Goal: Task Accomplishment & Management: Use online tool/utility

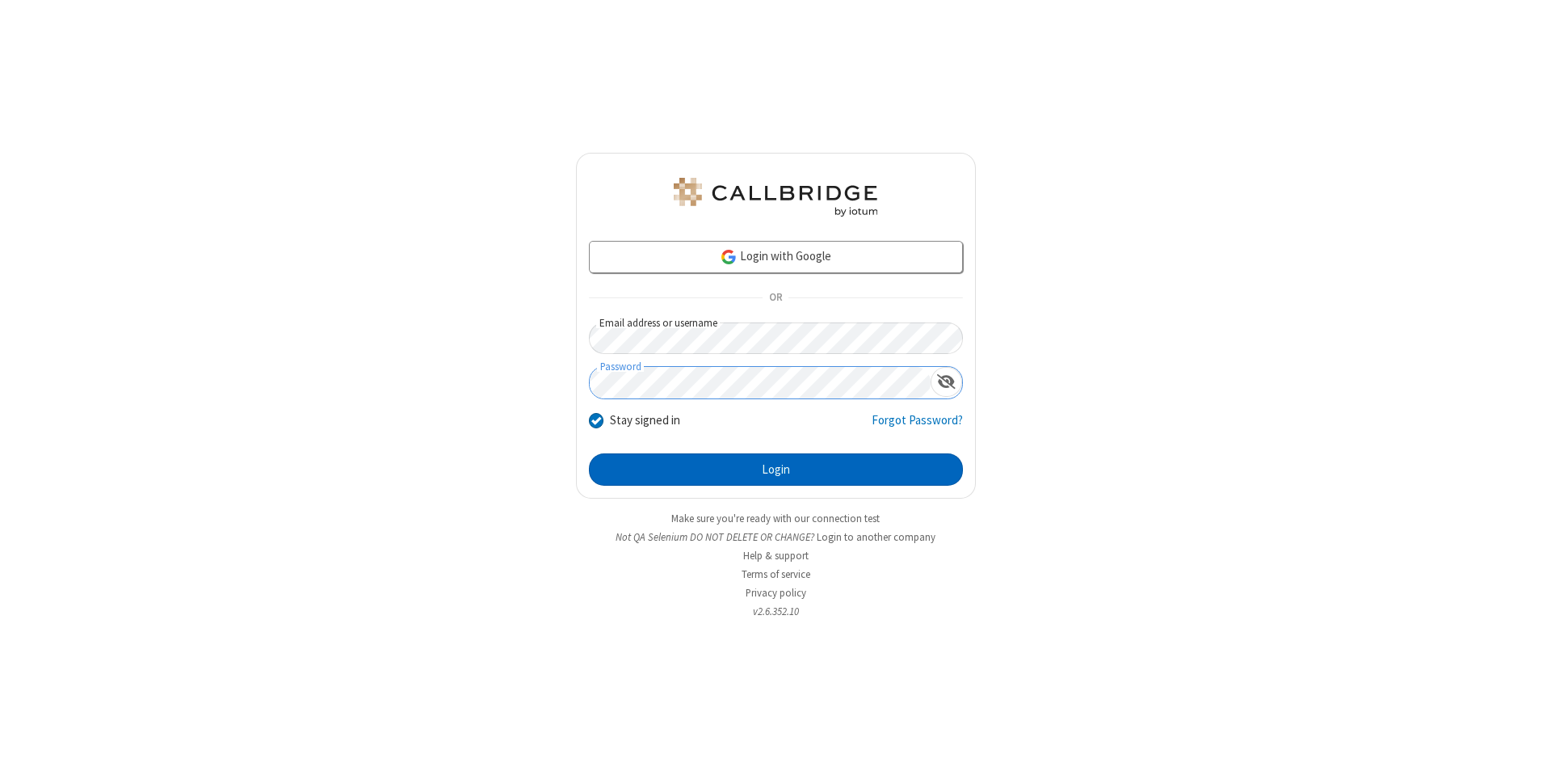
click at [776, 469] on button "Login" at bounding box center [776, 469] width 374 height 32
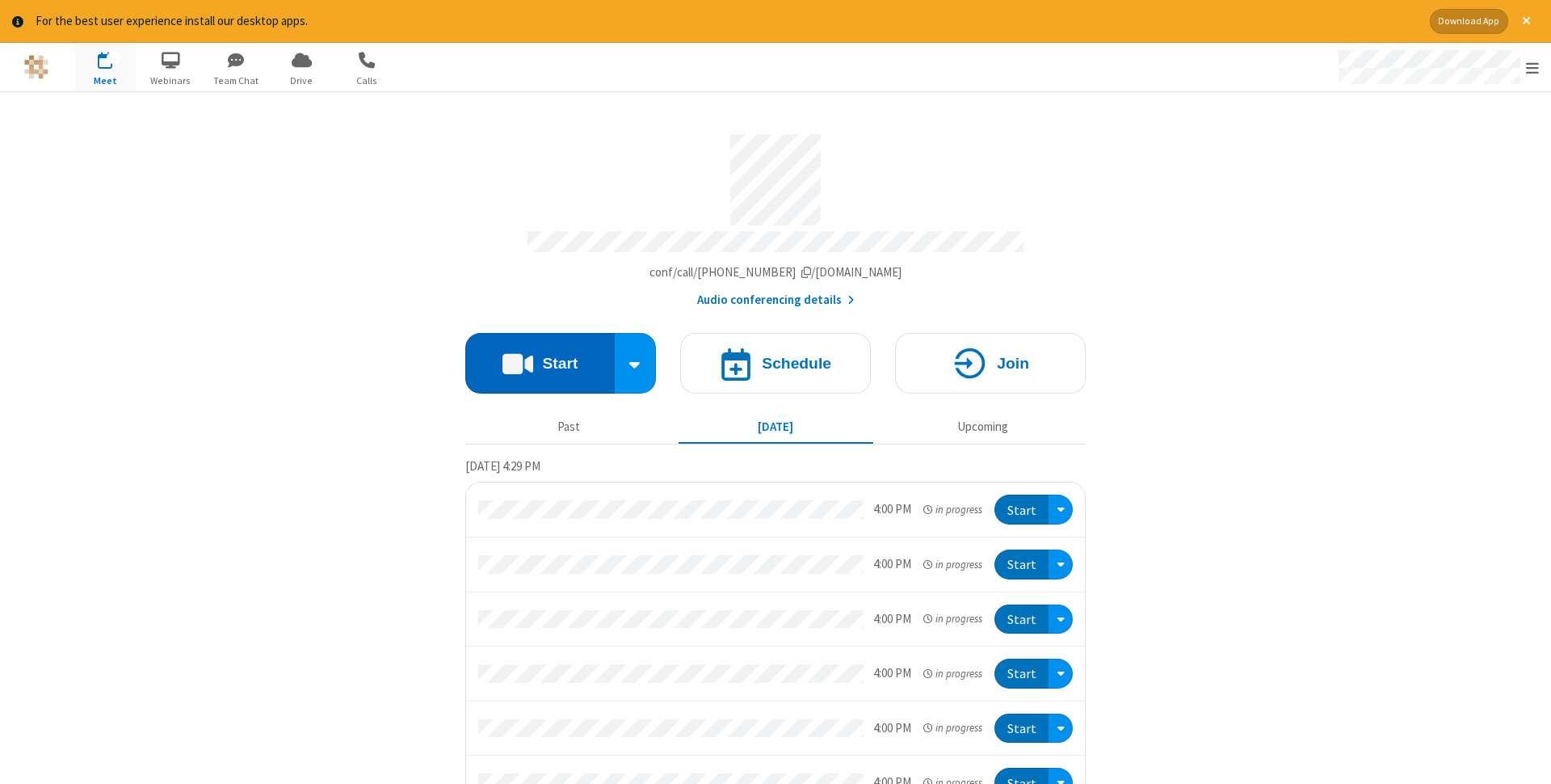
click at [540, 358] on button "Start" at bounding box center [540, 363] width 150 height 61
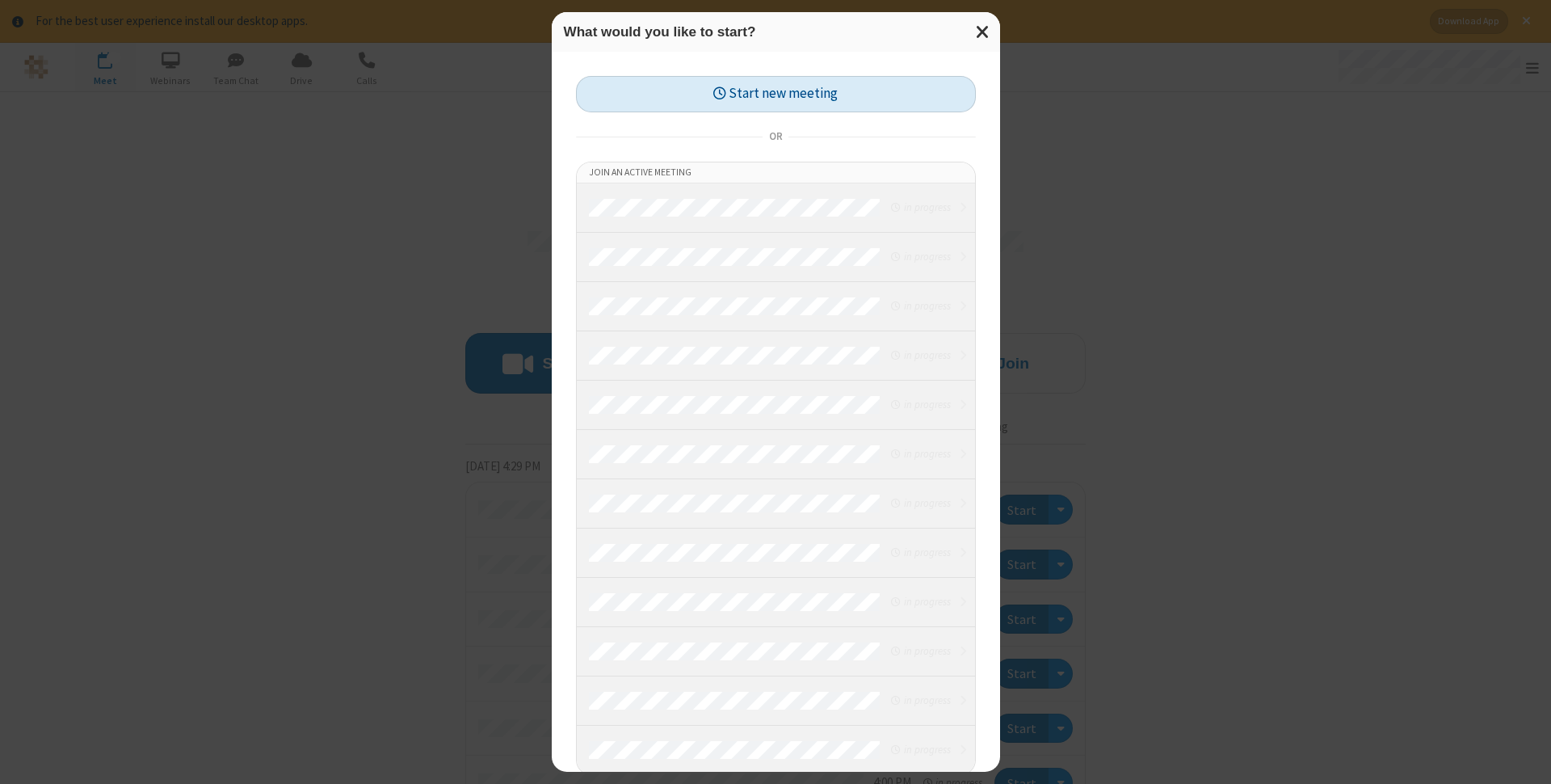
click at [776, 94] on button "Start new meeting" at bounding box center [776, 94] width 400 height 37
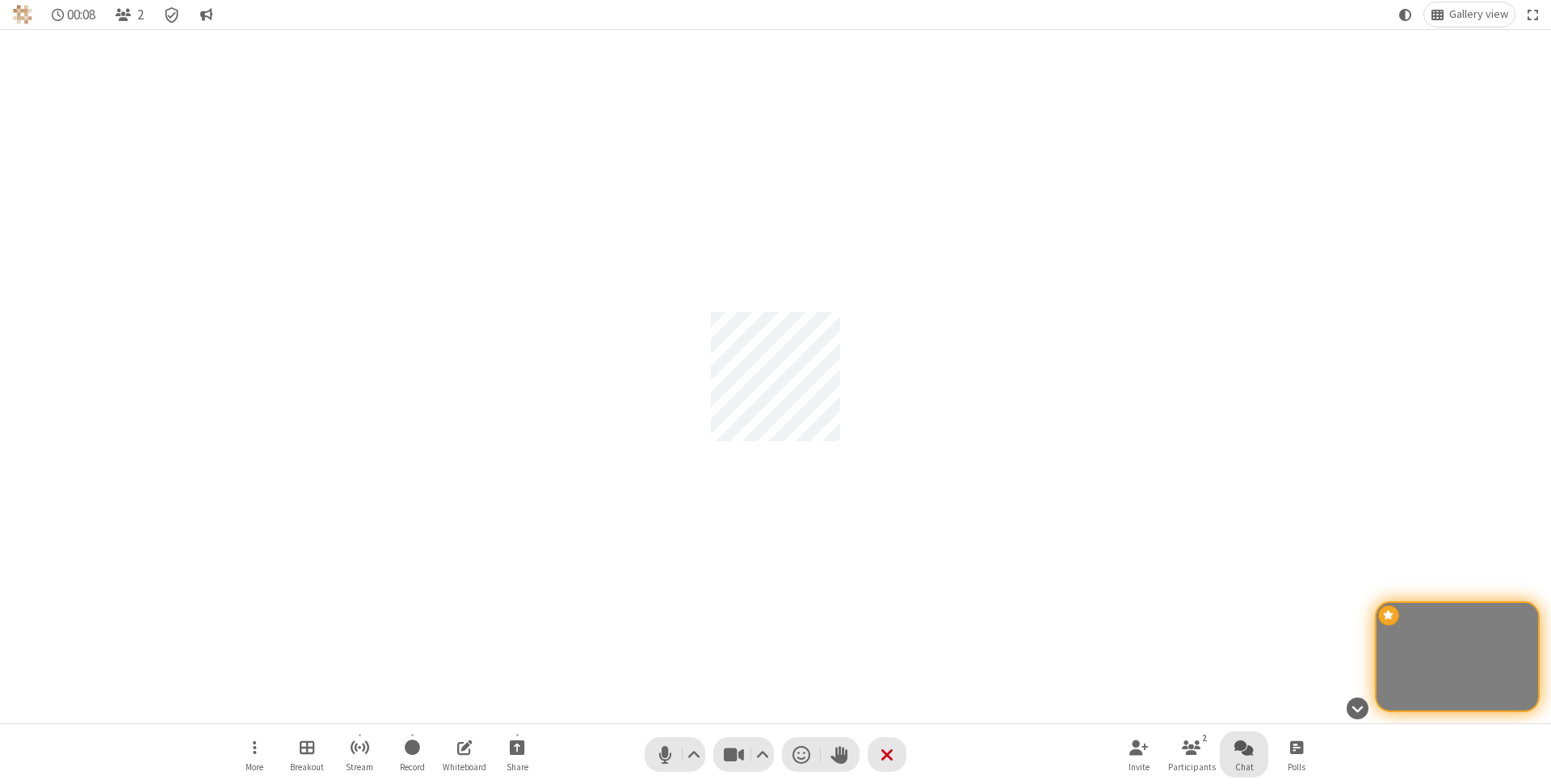
click at [1244, 746] on span "Open chat" at bounding box center [1244, 747] width 20 height 21
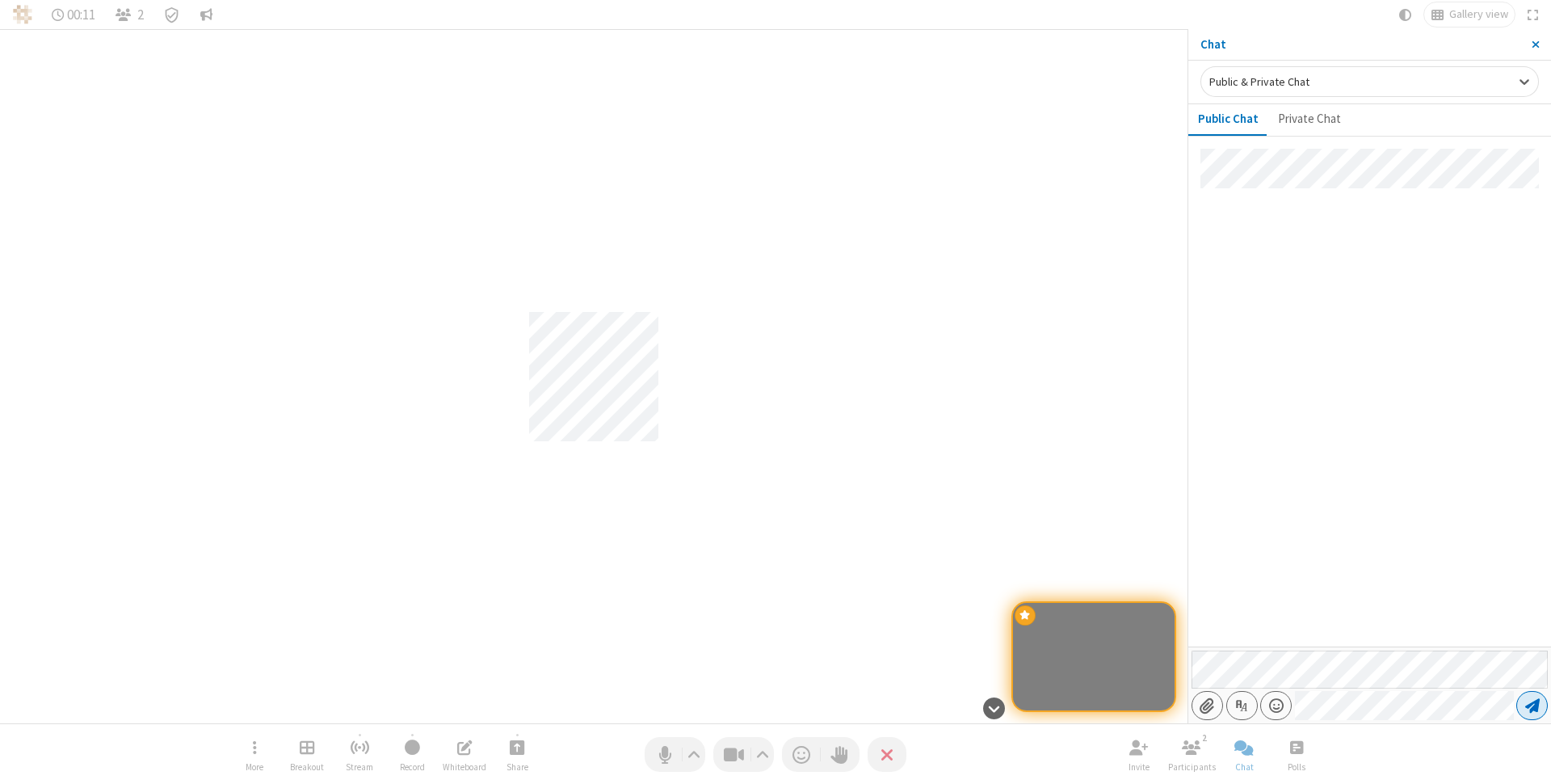
click at [1531, 705] on span "Send message" at bounding box center [1532, 704] width 15 height 16
